Goal: Task Accomplishment & Management: Use online tool/utility

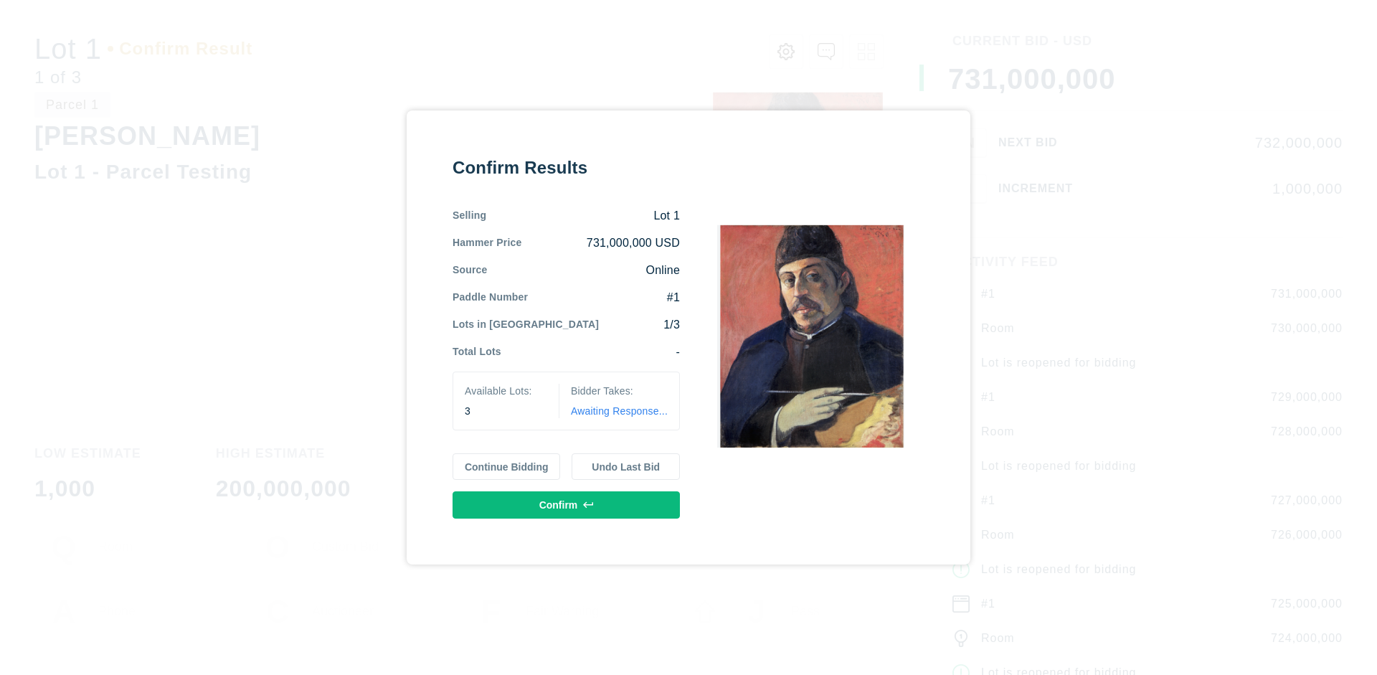
click at [507, 466] on button "Continue Bidding" at bounding box center [506, 466] width 108 height 27
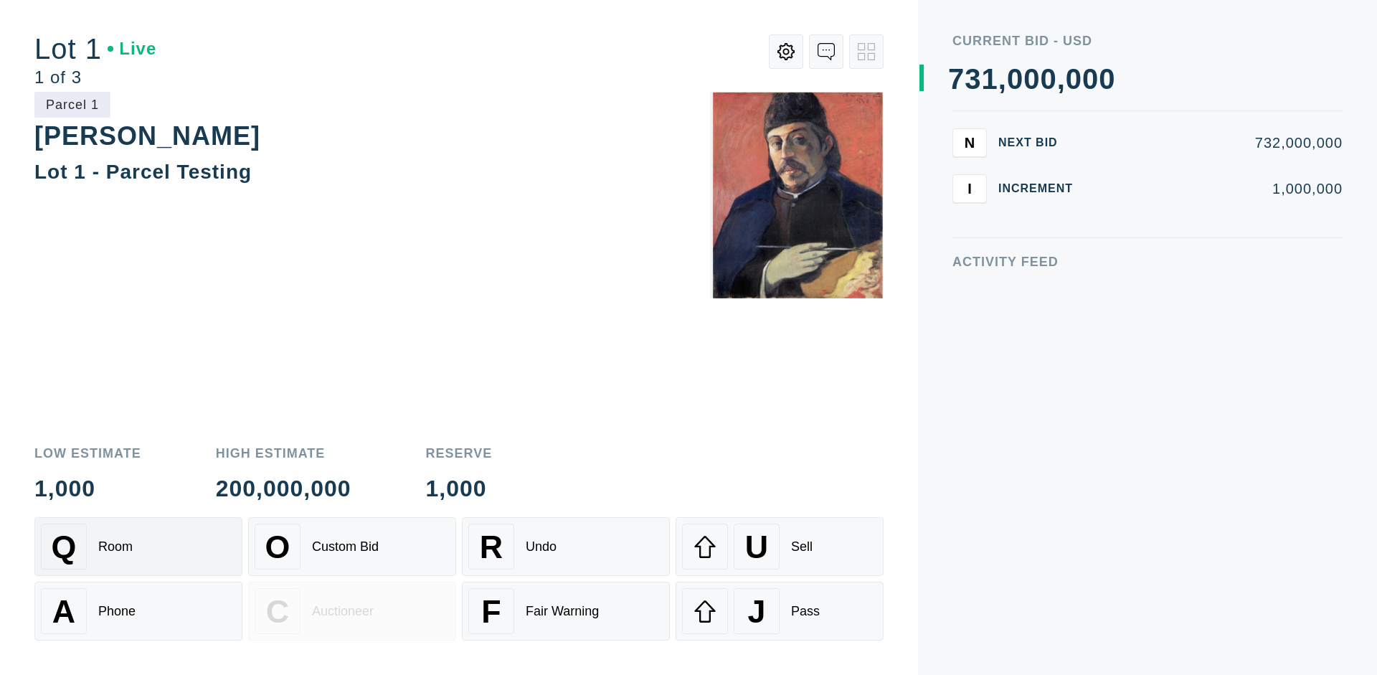
click at [138, 546] on div "Q Room" at bounding box center [138, 546] width 195 height 46
